Goal: Use online tool/utility: Use online tool/utility

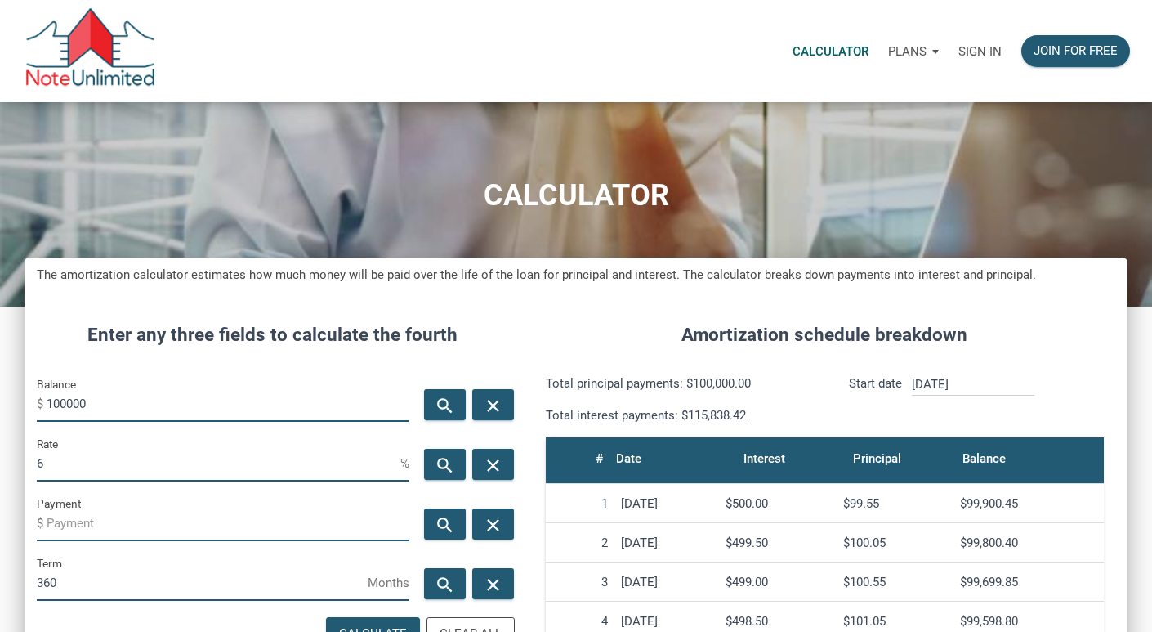
scroll to position [816389, 816070]
click at [115, 399] on input "100000" at bounding box center [228, 403] width 363 height 37
type input "10100000"
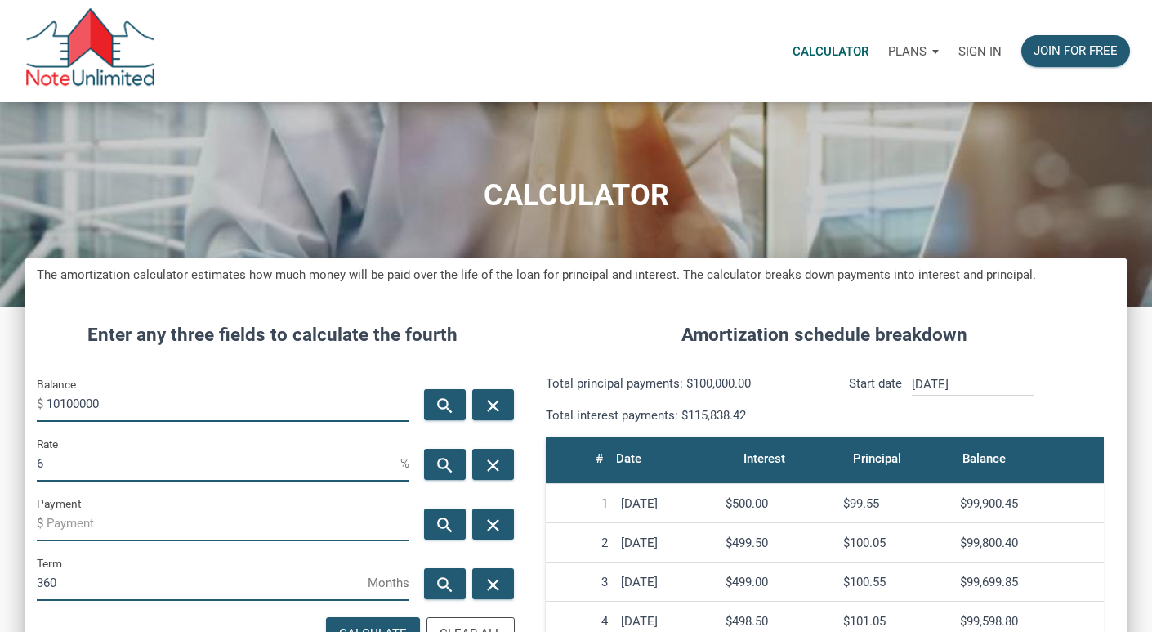
click at [129, 463] on input "6" at bounding box center [219, 463] width 364 height 37
click at [129, 462] on input "6" at bounding box center [219, 463] width 364 height 37
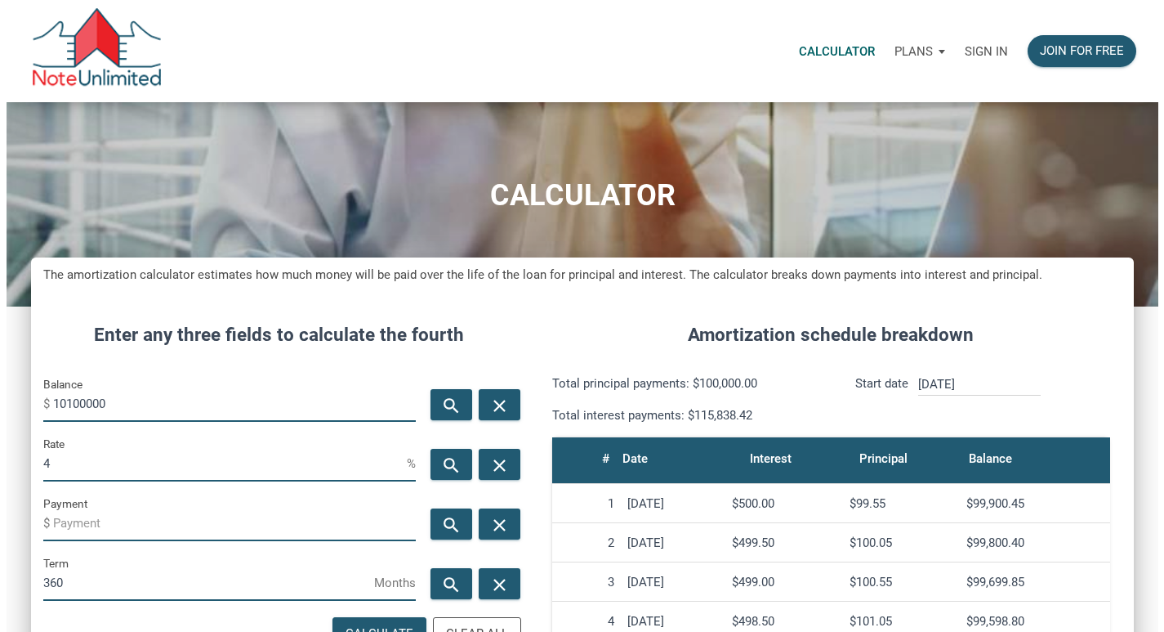
scroll to position [163, 0]
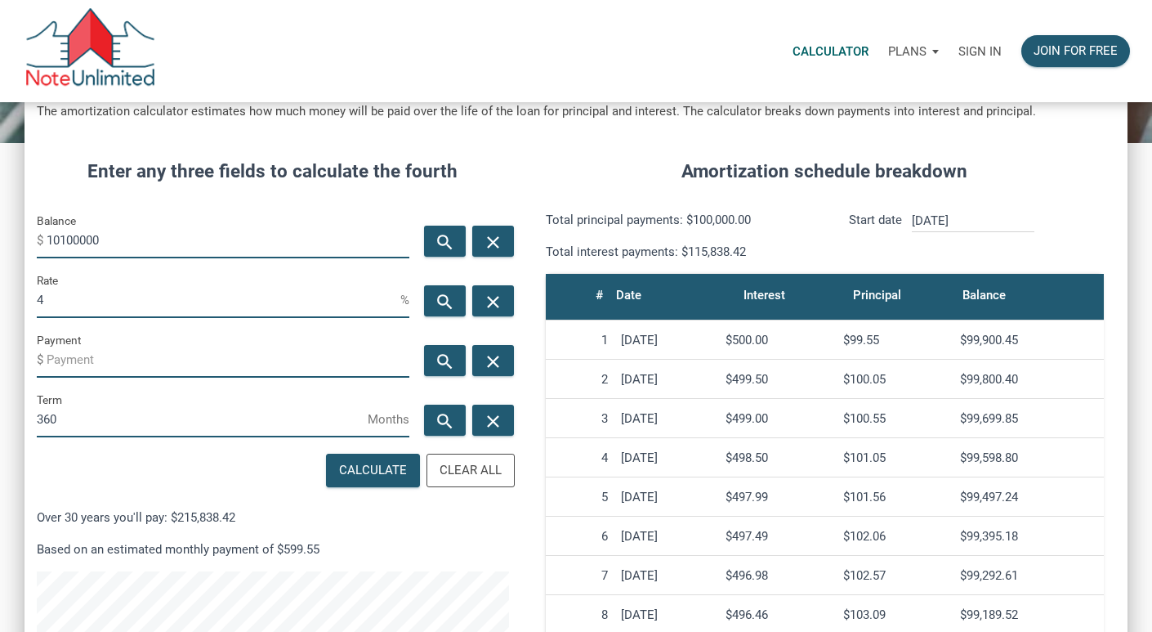
type input "4"
click at [387, 472] on div "Calculate" at bounding box center [373, 470] width 68 height 19
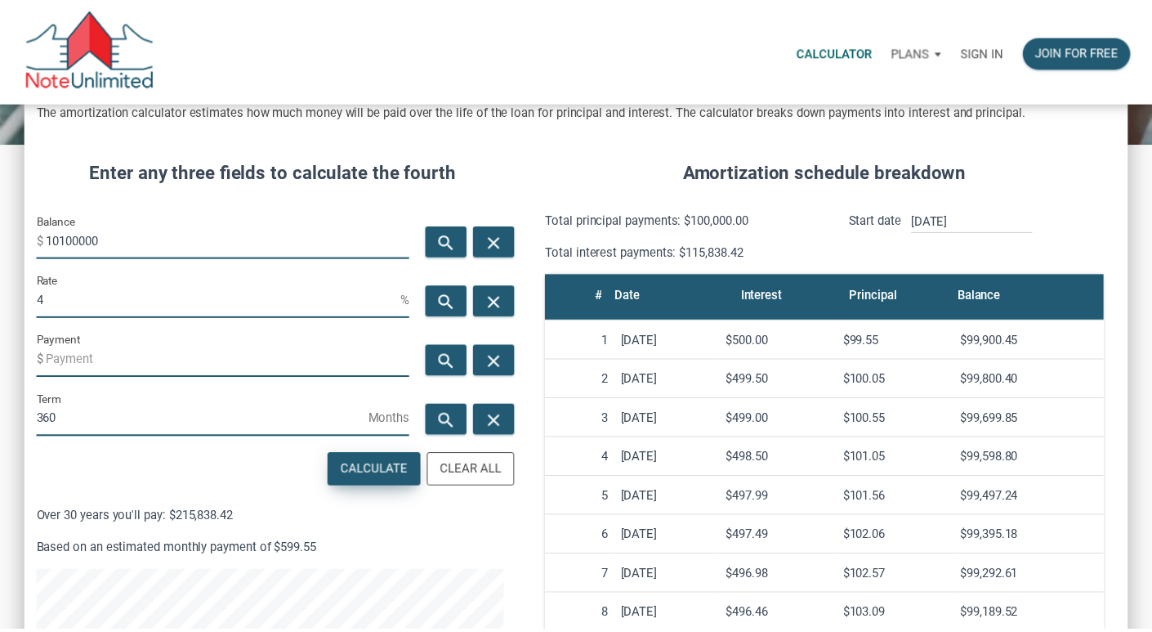
scroll to position [784, 1115]
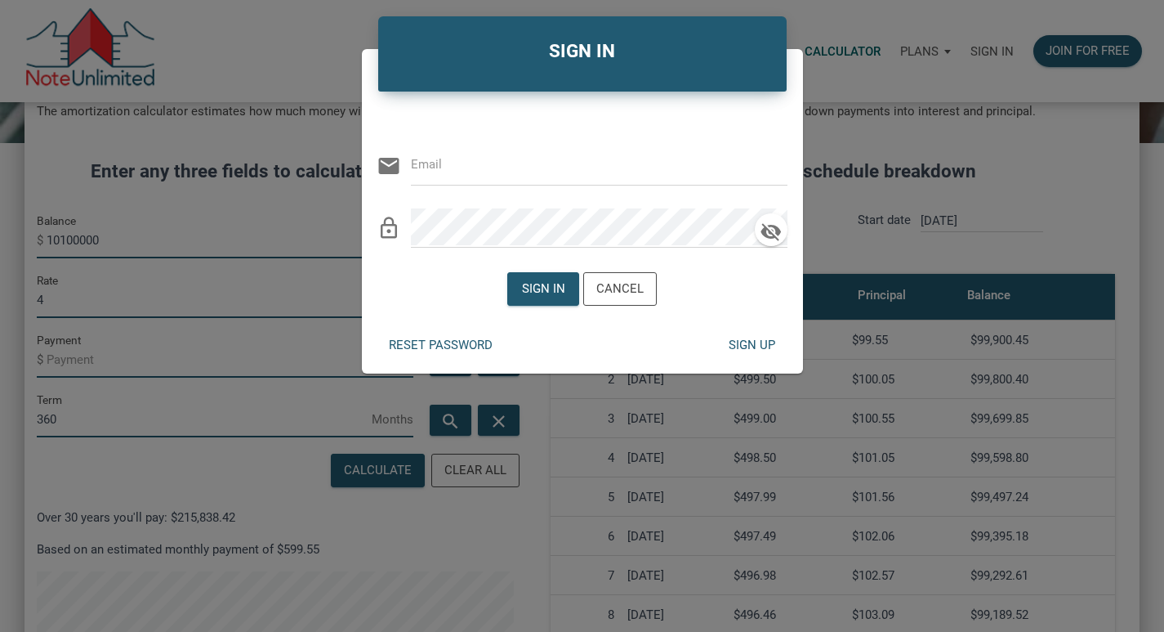
type input "[EMAIL_ADDRESS][DOMAIN_NAME]"
click at [530, 280] on div "Sign in" at bounding box center [543, 288] width 43 height 19
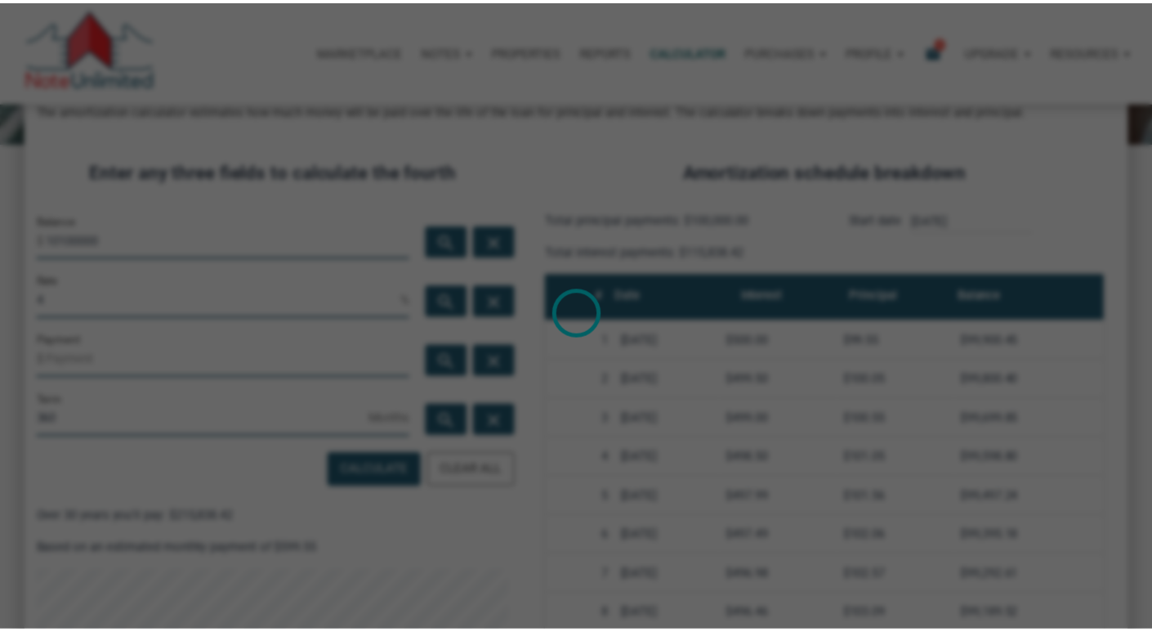
scroll to position [816389, 816070]
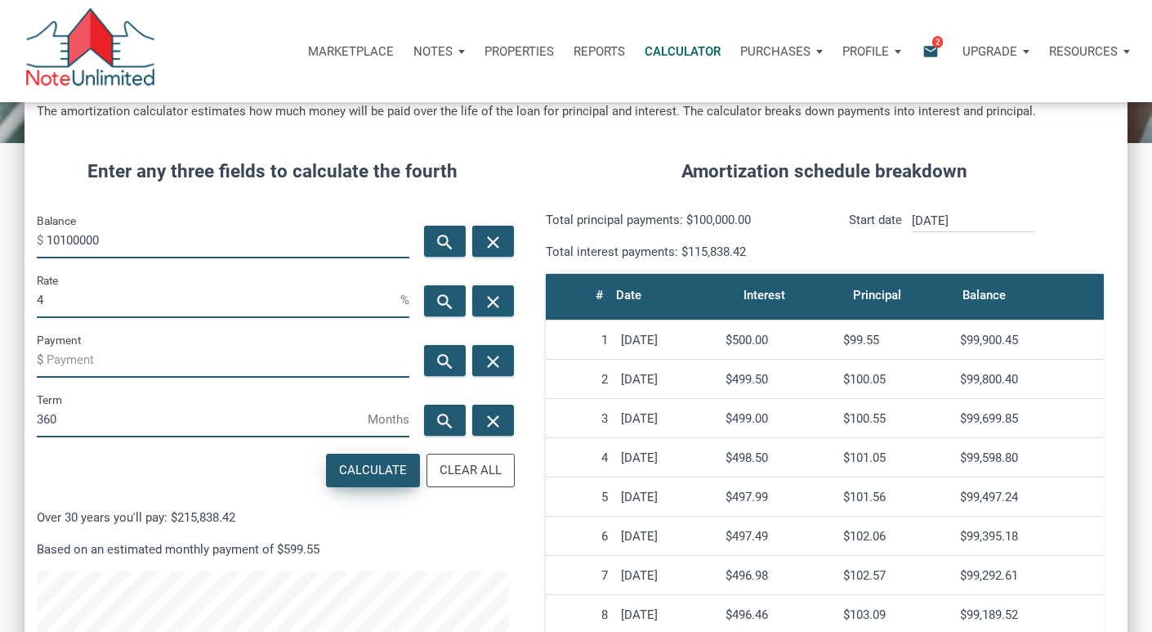
click at [345, 478] on div "Calculate" at bounding box center [373, 470] width 68 height 19
type input "-48218.94"
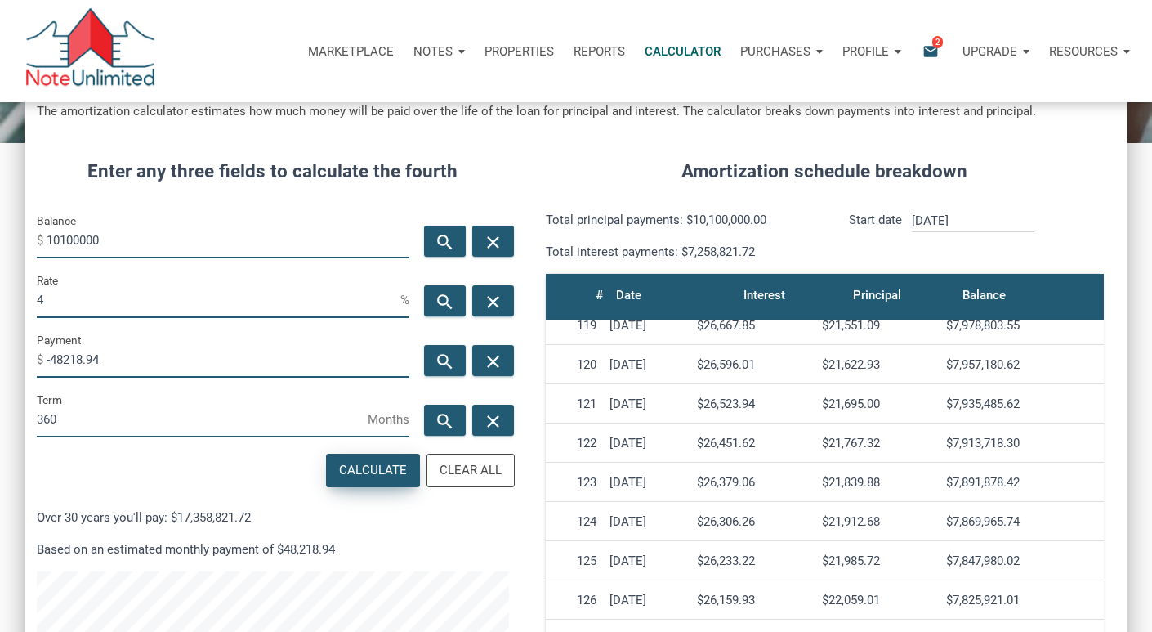
scroll to position [4643, 0]
drag, startPoint x: 950, startPoint y: 523, endPoint x: 1028, endPoint y: 521, distance: 78.5
click at [1028, 521] on div "$7,869,965.74" at bounding box center [1021, 522] width 150 height 15
